Goal: Transaction & Acquisition: Download file/media

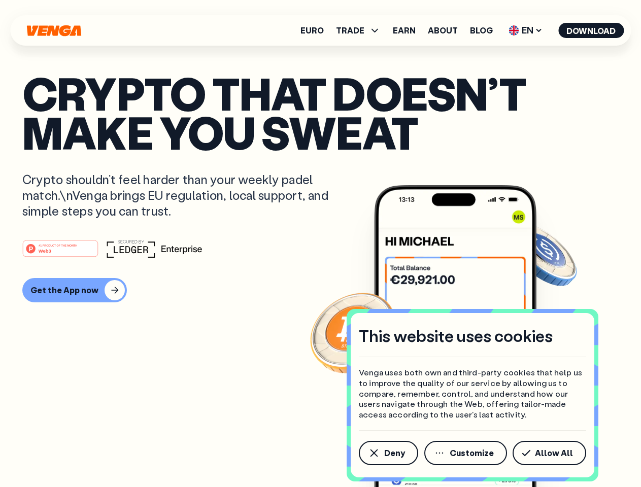
click at [320, 244] on div "#1 PRODUCT OF THE MONTH Web3" at bounding box center [320, 249] width 596 height 18
click at [388, 453] on span "Deny" at bounding box center [394, 453] width 21 height 8
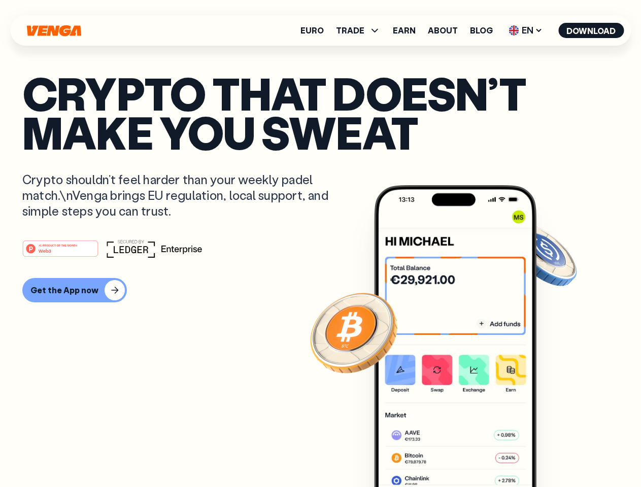
click at [466, 453] on img at bounding box center [455, 355] width 162 height 340
click at [551, 453] on article "Crypto that doesn’t make you sweat Crypto shouldn’t feel harder than your weekl…" at bounding box center [320, 264] width 596 height 381
click at [361, 30] on span "TRADE" at bounding box center [350, 30] width 28 height 8
click at [526, 30] on span "EN" at bounding box center [525, 30] width 41 height 16
click at [591, 30] on button "Download" at bounding box center [590, 30] width 65 height 15
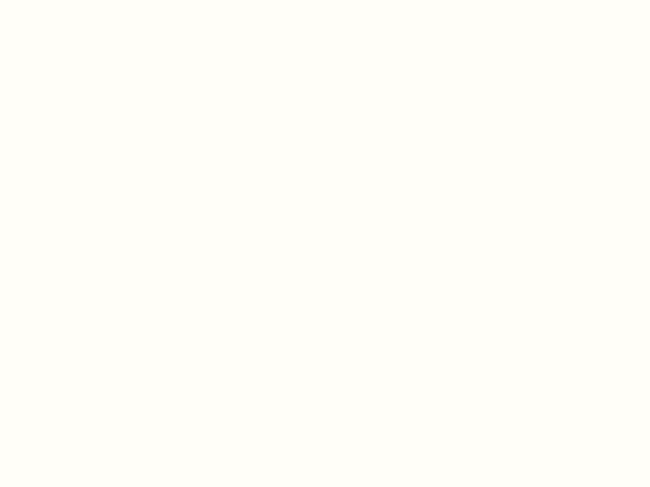
click at [320, 0] on html "This website uses cookies Venga uses both own and third-party cookies that help…" at bounding box center [325, 0] width 650 height 0
click at [73, 0] on html "This website uses cookies Venga uses both own and third-party cookies that help…" at bounding box center [325, 0] width 650 height 0
click at [62, 0] on html "This website uses cookies Venga uses both own and third-party cookies that help…" at bounding box center [325, 0] width 650 height 0
